Goal: Find specific page/section: Find specific page/section

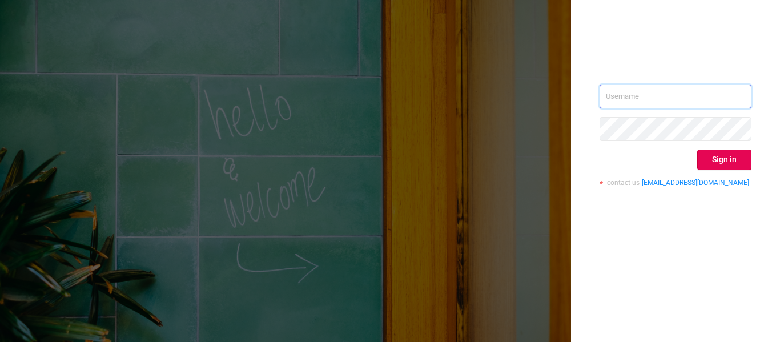
type input "[EMAIL_ADDRESS][DOMAIN_NAME]"
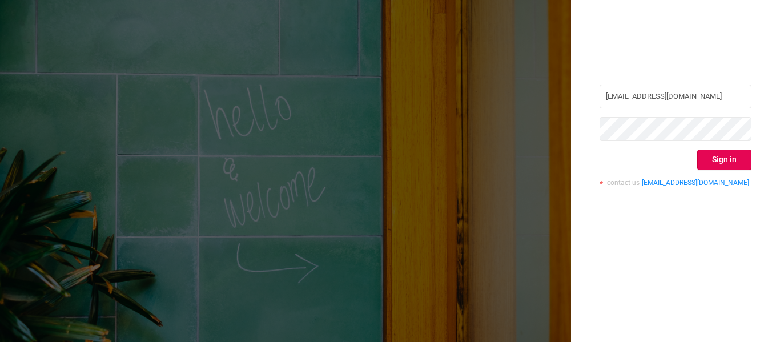
click at [616, 293] on div "[EMAIL_ADDRESS][DOMAIN_NAME] Sign in contact us [EMAIL_ADDRESS][DOMAIN_NAME]" at bounding box center [675, 171] width 209 height 342
click at [709, 164] on button "Sign in" at bounding box center [724, 160] width 54 height 21
click at [709, 164] on div "Sign in" at bounding box center [675, 160] width 152 height 21
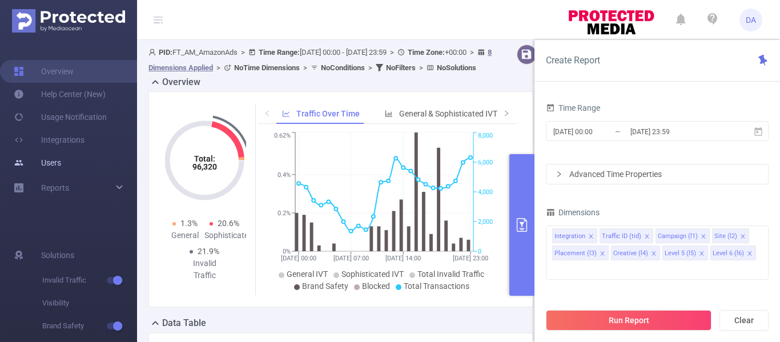
click at [61, 159] on link "Users" at bounding box center [37, 162] width 47 height 23
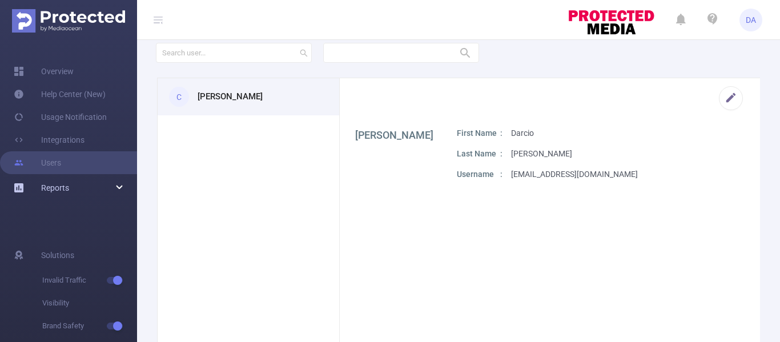
click at [62, 187] on span "Reports" at bounding box center [55, 187] width 28 height 9
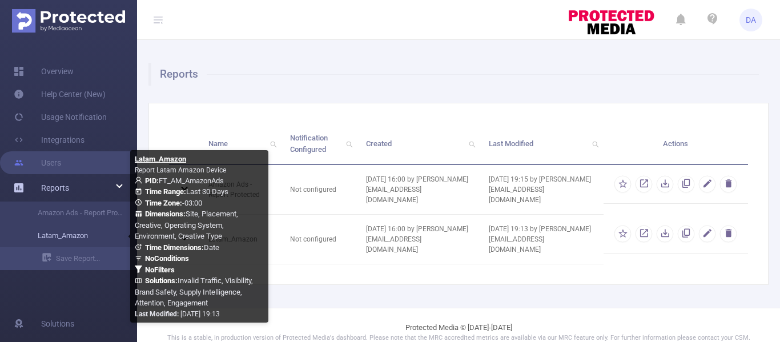
click at [56, 235] on link "Latam_Amazon" at bounding box center [73, 235] width 100 height 23
